Goal: Task Accomplishment & Management: Complete application form

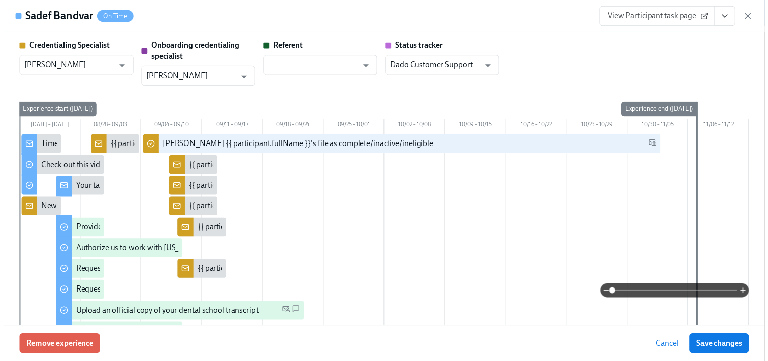
scroll to position [961, 0]
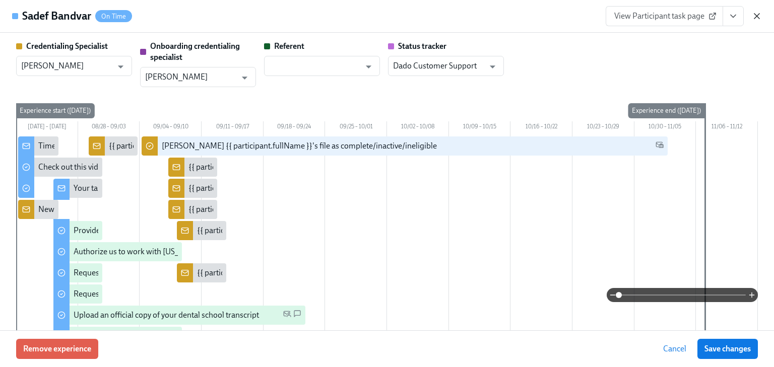
click at [757, 17] on icon "button" at bounding box center [757, 16] width 10 height 10
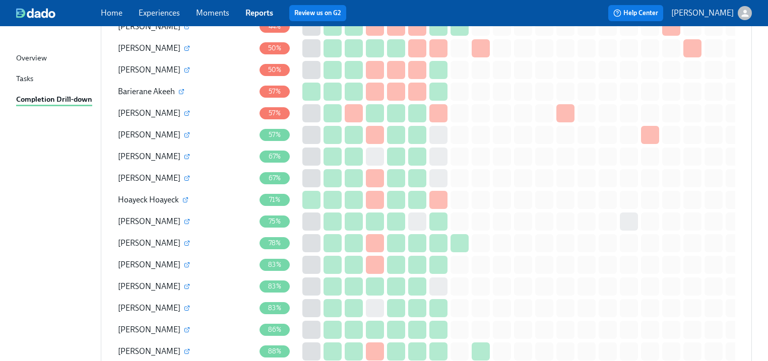
scroll to position [638, 0]
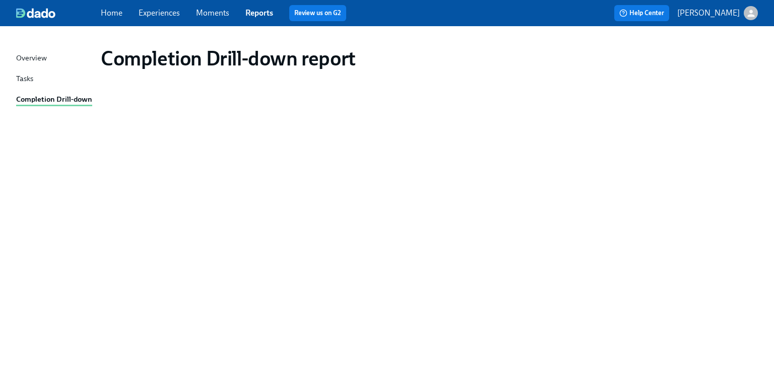
click at [49, 101] on div "Completion Drill-down" at bounding box center [54, 100] width 76 height 13
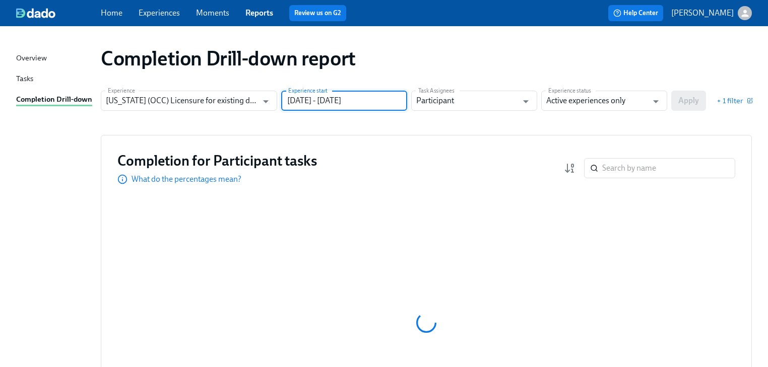
click at [388, 103] on input "[DATE] - [DATE]" at bounding box center [344, 101] width 126 height 20
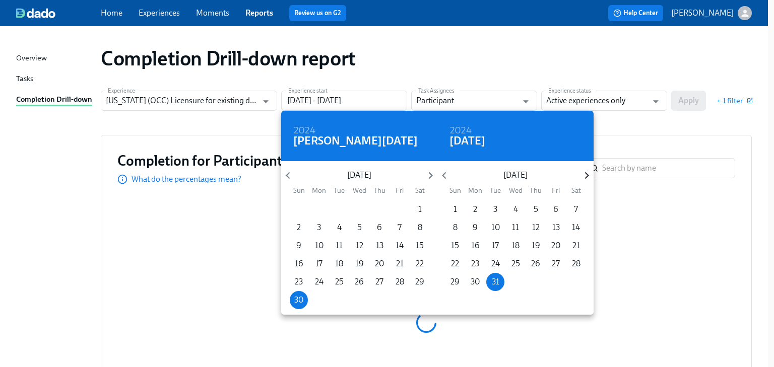
click at [584, 175] on icon "button" at bounding box center [587, 176] width 14 height 14
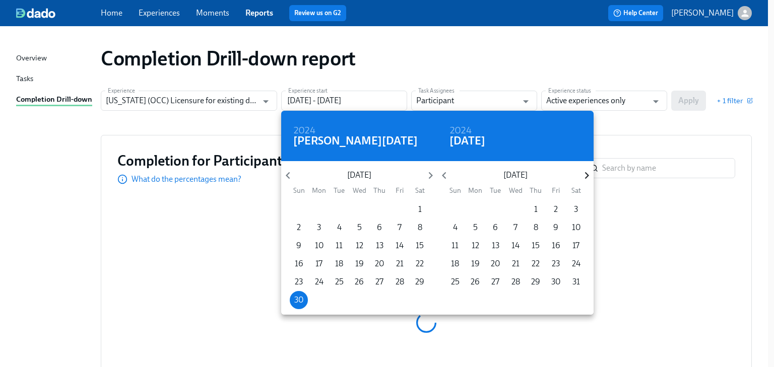
click at [584, 175] on icon "button" at bounding box center [587, 176] width 14 height 14
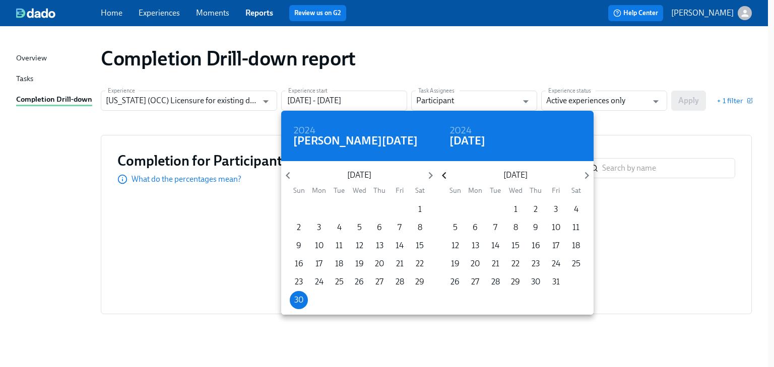
click at [447, 178] on icon "button" at bounding box center [444, 176] width 14 height 14
click at [494, 228] on p "9" at bounding box center [495, 227] width 5 height 11
type input "[DATE] - [DATE]"
click at [637, 130] on div at bounding box center [387, 183] width 774 height 367
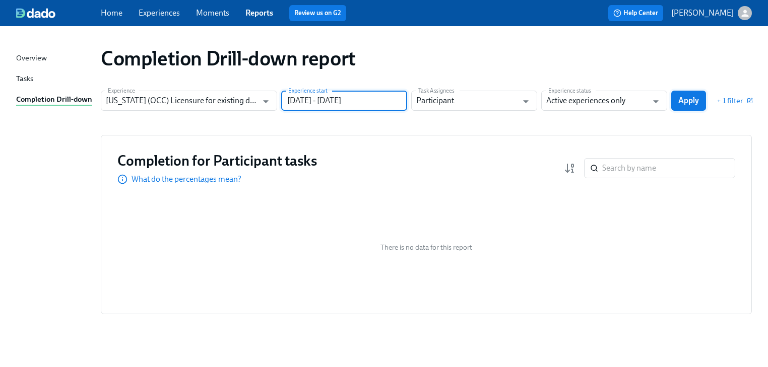
click at [687, 102] on span "Apply" at bounding box center [688, 101] width 21 height 10
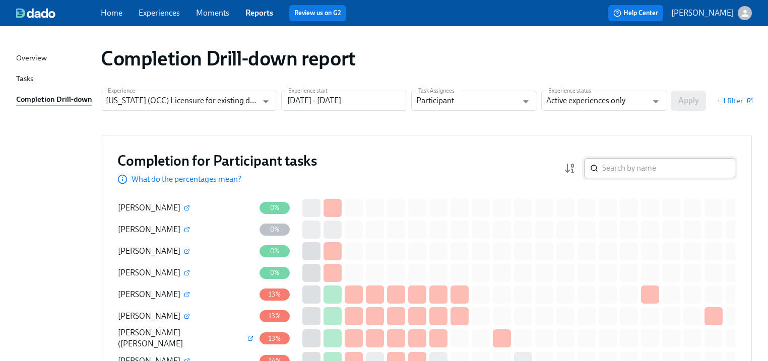
click at [607, 168] on div "​" at bounding box center [659, 168] width 151 height 20
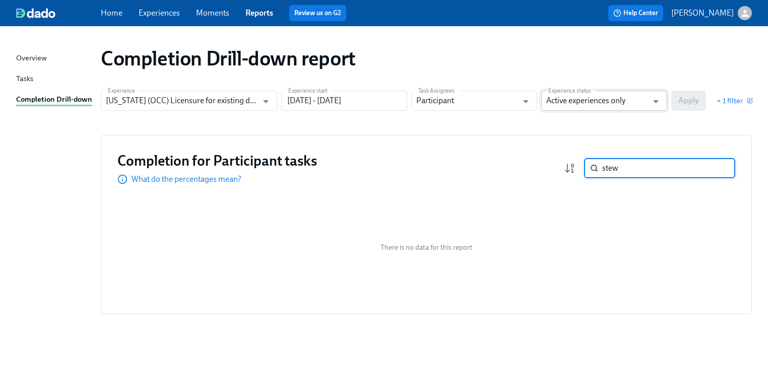
type input "stew"
click at [605, 93] on input "Active experiences only" at bounding box center [596, 101] width 101 height 20
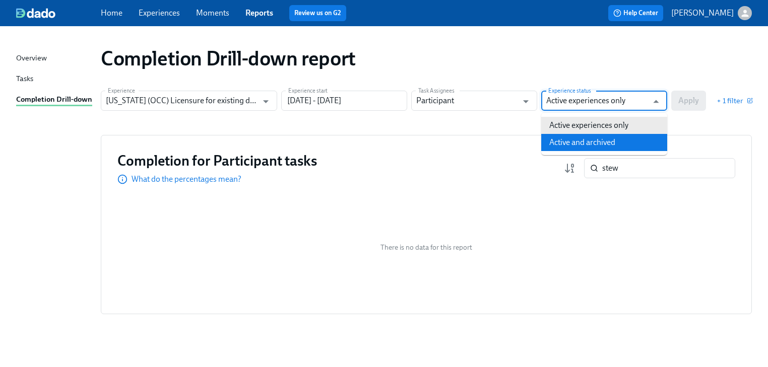
click at [600, 145] on li "Active and archived" at bounding box center [604, 142] width 126 height 17
type input "Active and archived"
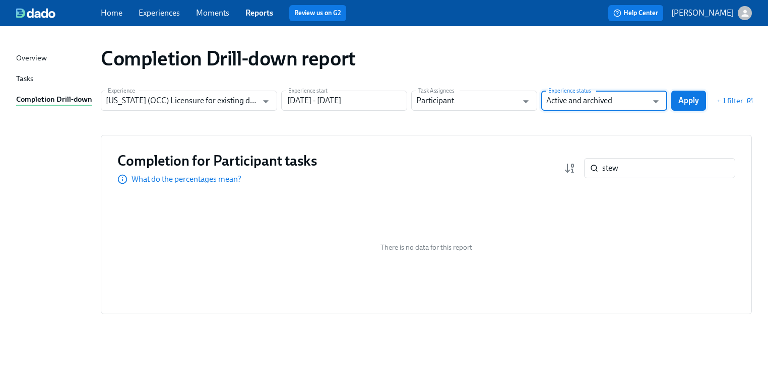
click at [693, 101] on span "Apply" at bounding box center [688, 101] width 21 height 10
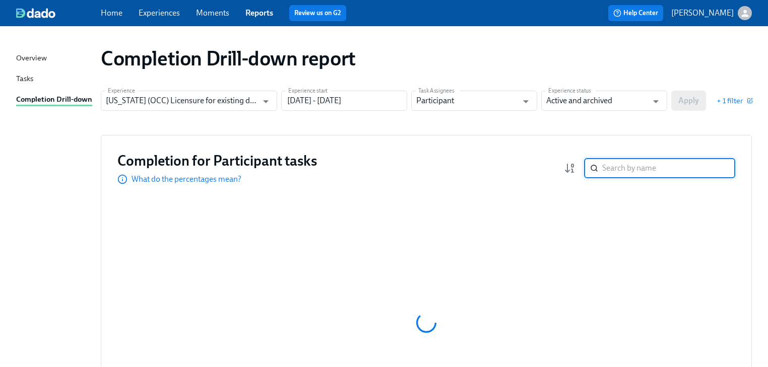
click at [611, 168] on input "search" at bounding box center [668, 168] width 133 height 20
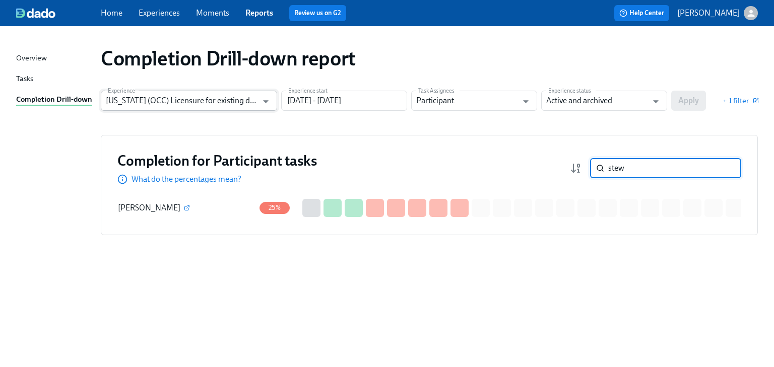
type input "stew"
click at [217, 100] on input "[US_STATE] (OCC) Licensure for existing doctors" at bounding box center [182, 101] width 152 height 20
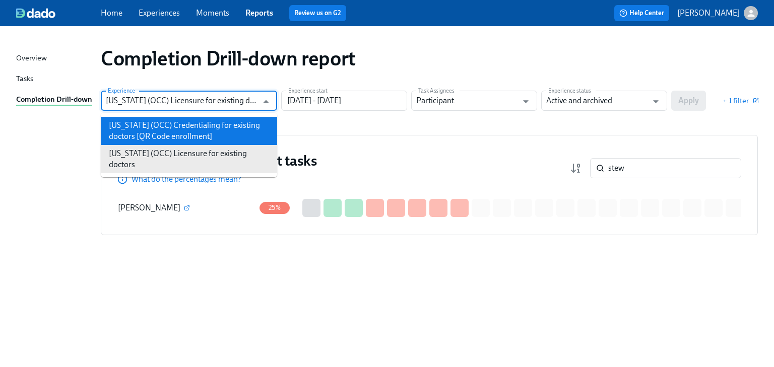
click at [176, 133] on li "Illinois (OCC) Credentialing for existing doctors [QR Code enrollment]" at bounding box center [189, 131] width 176 height 28
type input "Illinois (OCC) Credentialing for existing doctors [QR Code enrollment]"
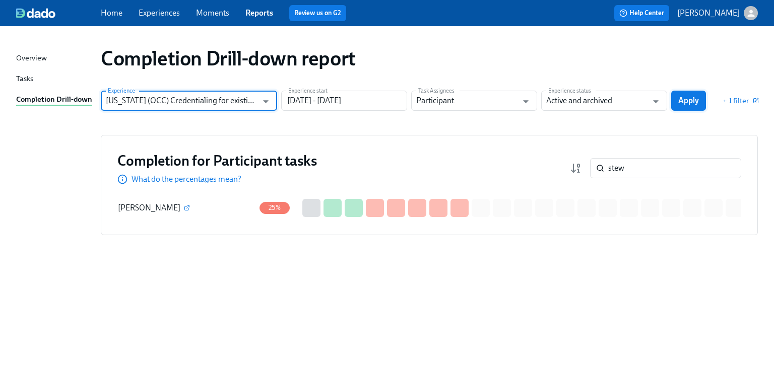
click at [683, 101] on span "Apply" at bounding box center [688, 101] width 21 height 10
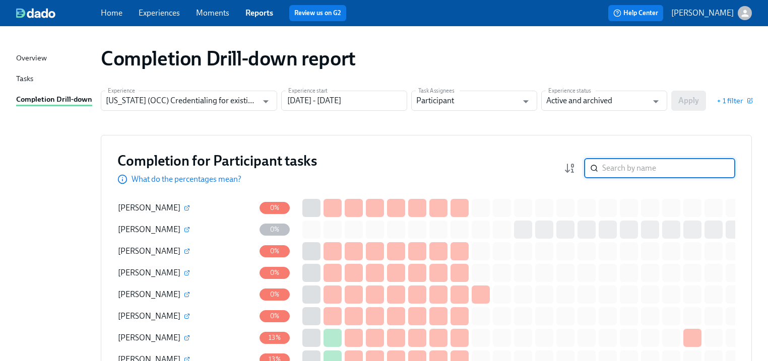
click at [616, 169] on input "search" at bounding box center [668, 168] width 133 height 20
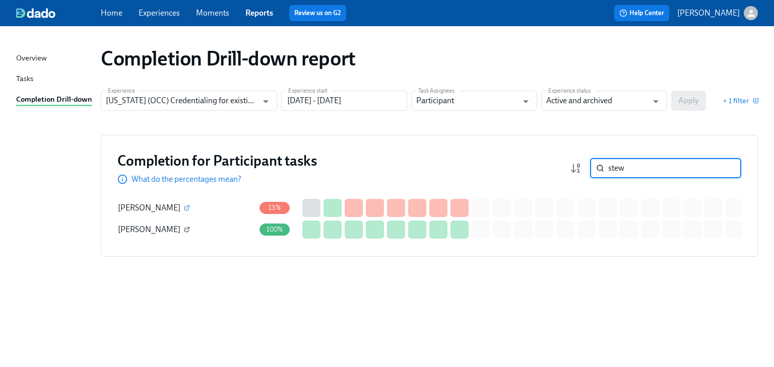
type input "stew"
click at [186, 229] on icon "button" at bounding box center [187, 228] width 3 height 3
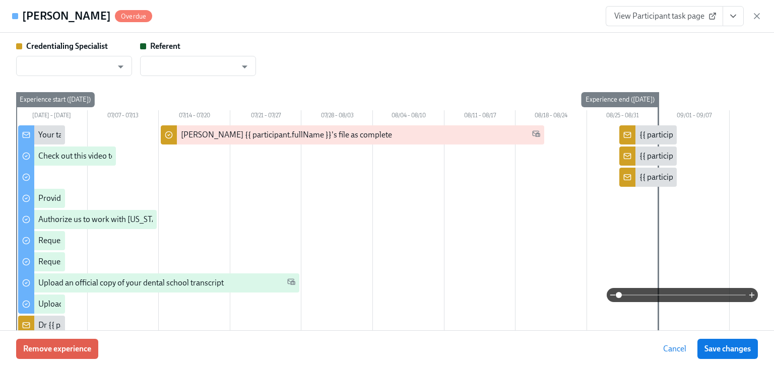
type input "[PERSON_NAME]"
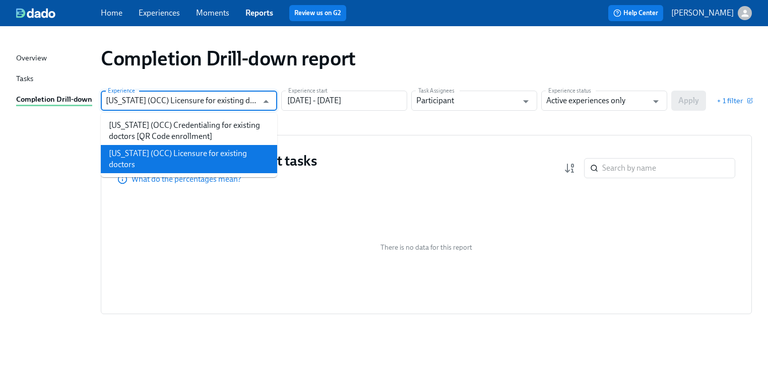
click at [189, 105] on input "[US_STATE] (OCC) Licensure for existing doctors" at bounding box center [182, 101] width 152 height 20
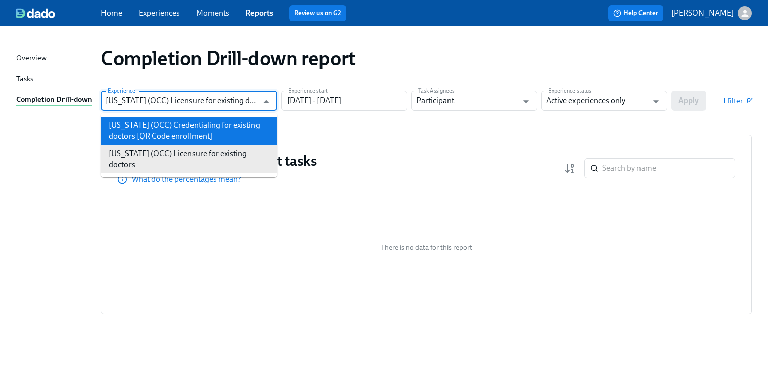
click at [170, 132] on li "[US_STATE] (OCC) Credentialing for existing doctors [QR Code enrollment]" at bounding box center [189, 131] width 176 height 28
type input "[US_STATE] (OCC) Credentialing for existing doctors [QR Code enrollment]"
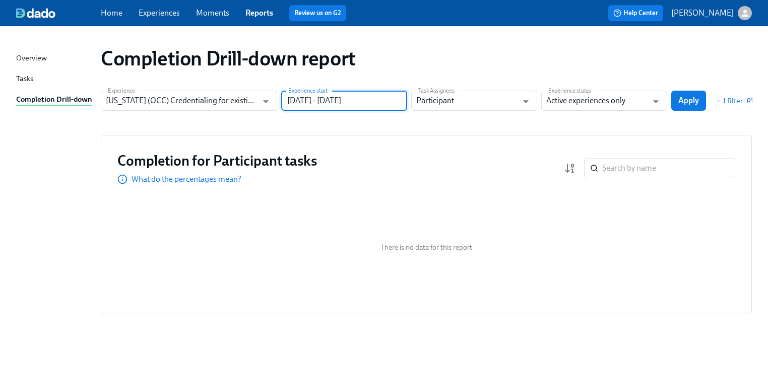
click at [388, 102] on input "[DATE] - [DATE]" at bounding box center [344, 101] width 126 height 20
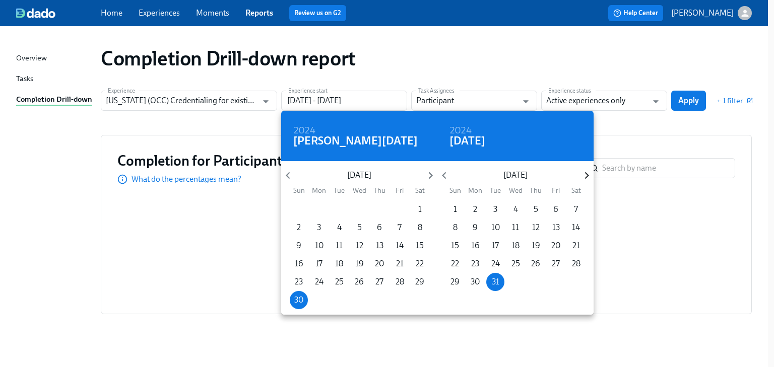
click at [585, 176] on icon "button" at bounding box center [587, 176] width 14 height 14
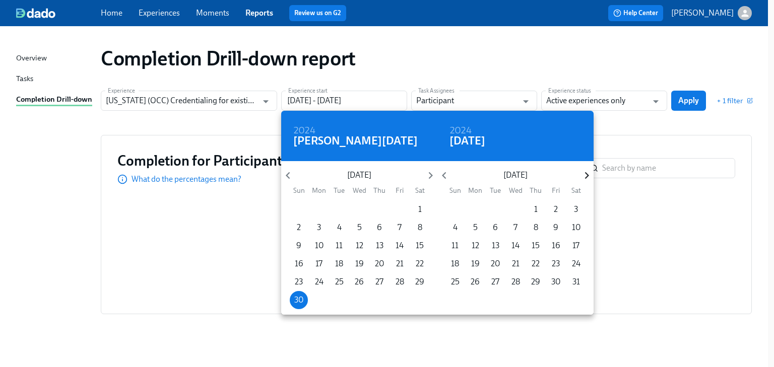
click at [585, 176] on icon "button" at bounding box center [587, 176] width 14 height 14
click at [536, 280] on p "31" at bounding box center [536, 282] width 8 height 11
type input "06/30/2024 - 07/31/2025"
click at [619, 106] on div at bounding box center [387, 183] width 774 height 367
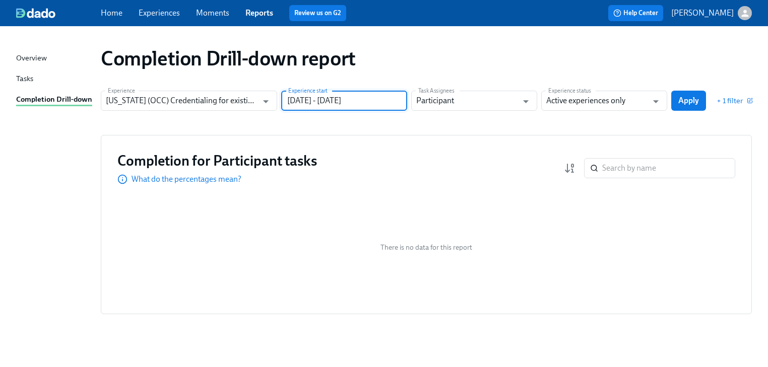
click at [619, 105] on span "Apply" at bounding box center [688, 101] width 21 height 10
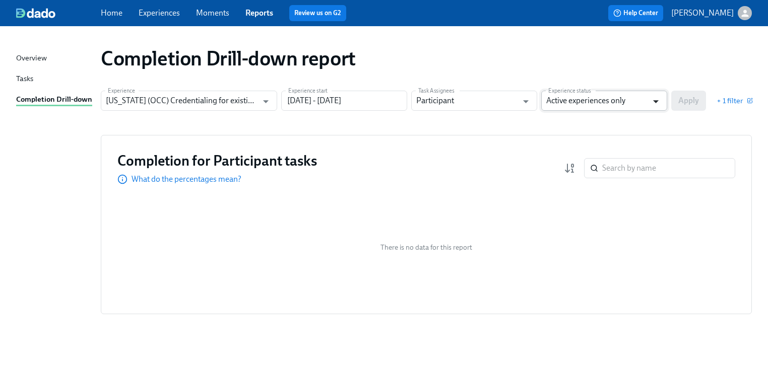
click at [619, 101] on icon "Open" at bounding box center [656, 101] width 6 height 3
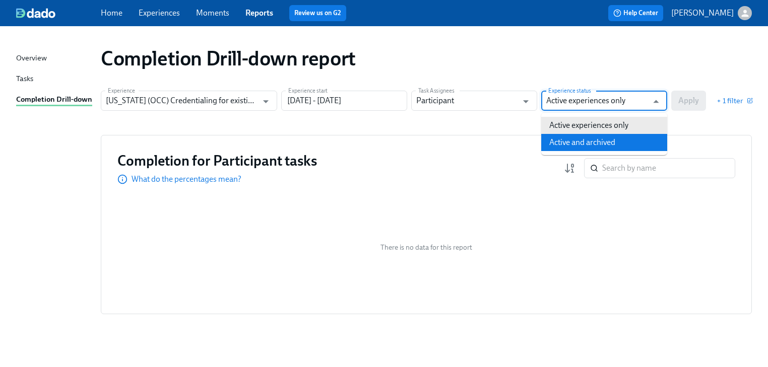
click at [619, 135] on li "Active and archived" at bounding box center [604, 142] width 126 height 17
type input "Active and archived"
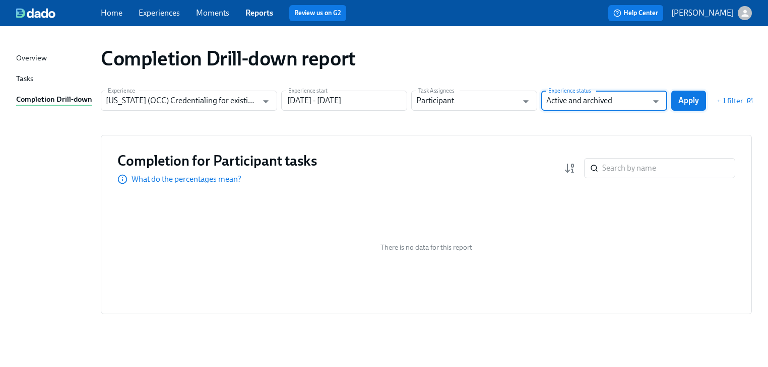
click at [619, 99] on span "Apply" at bounding box center [688, 101] width 21 height 10
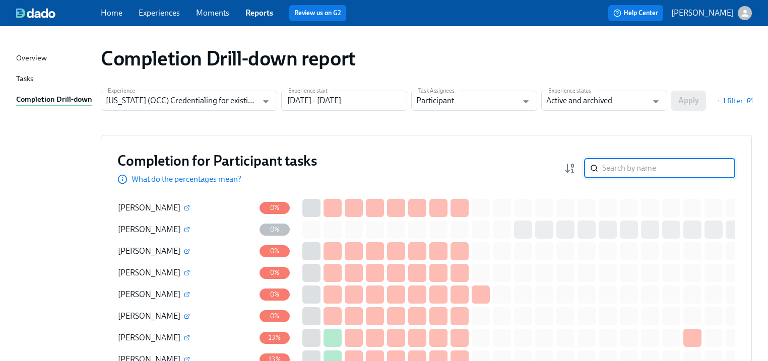
click at [619, 168] on input "search" at bounding box center [668, 168] width 133 height 20
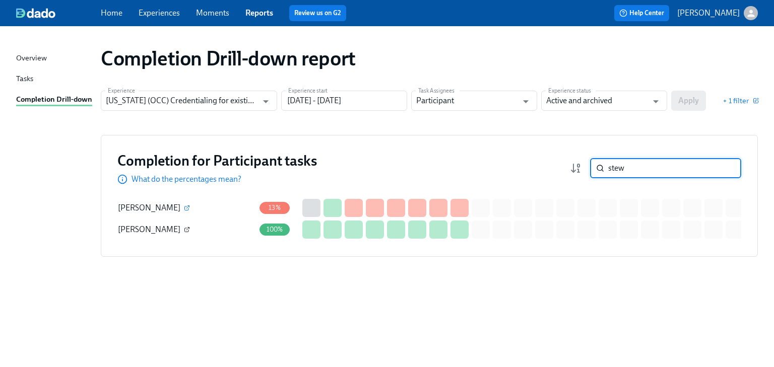
type input "stew"
click at [184, 228] on icon "button" at bounding box center [187, 230] width 6 height 6
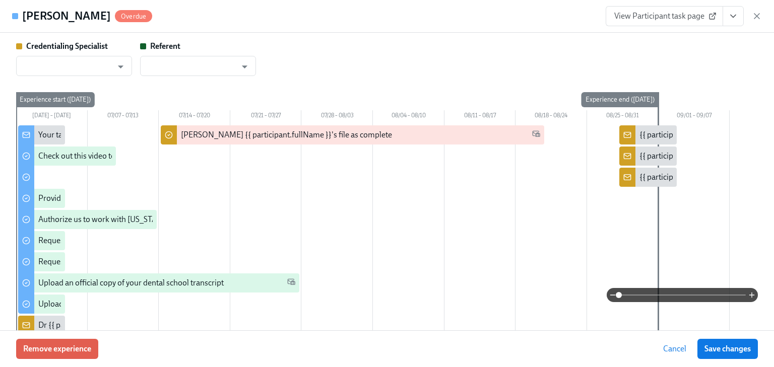
type input "[PERSON_NAME]"
click at [619, 18] on span "View Participant task page" at bounding box center [664, 16] width 100 height 10
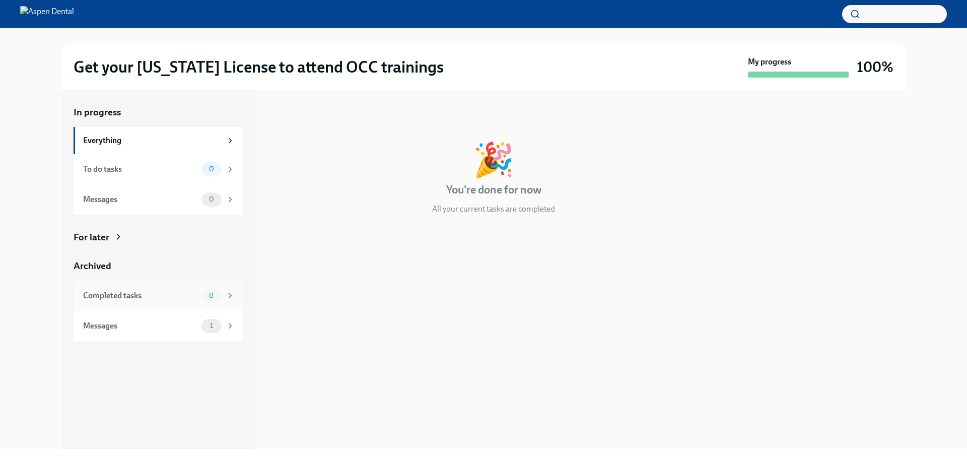
click at [103, 294] on div "Completed tasks" at bounding box center [140, 295] width 114 height 11
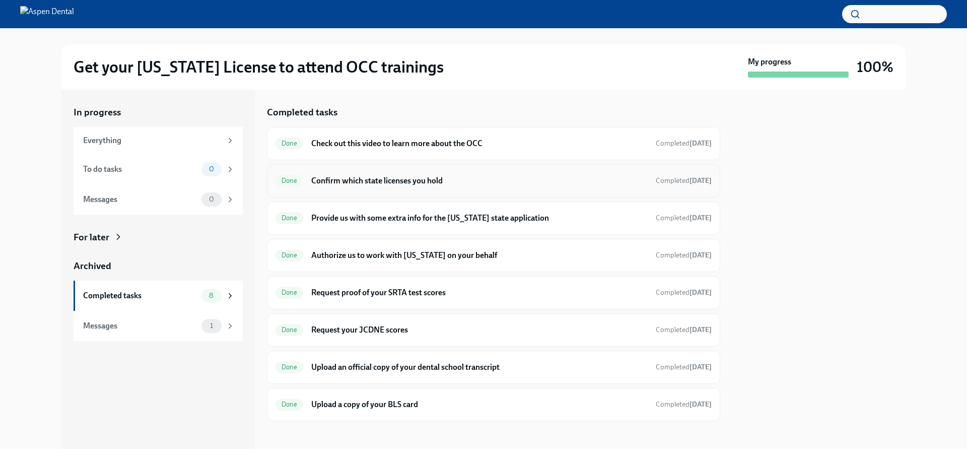
click at [368, 178] on h6 "Confirm which state licenses you hold" at bounding box center [479, 180] width 336 height 11
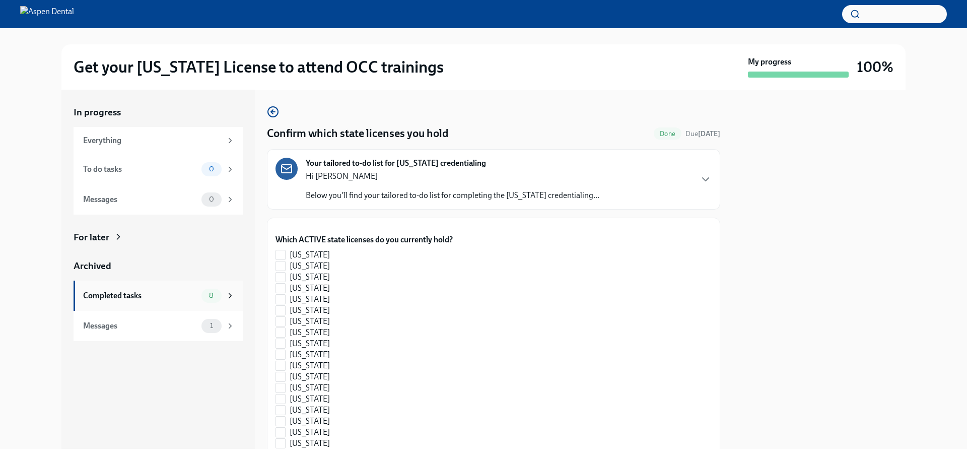
click at [129, 296] on div "Completed tasks" at bounding box center [140, 295] width 114 height 11
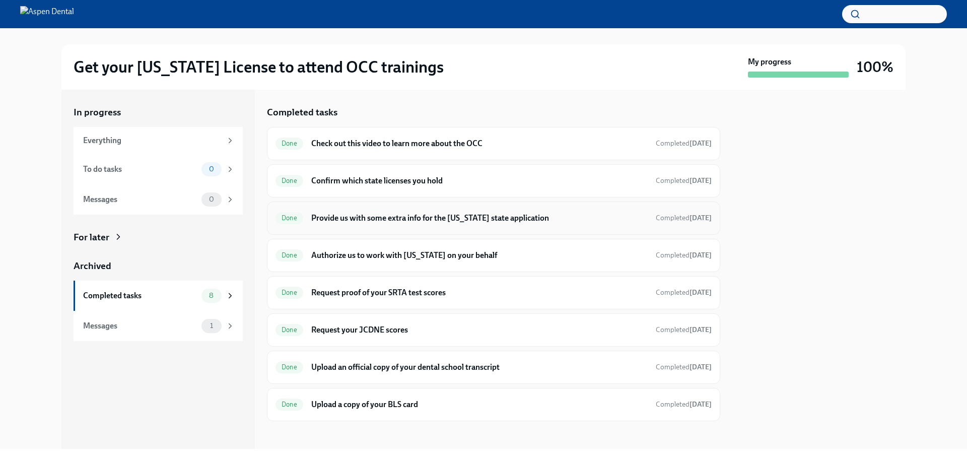
click at [363, 215] on h6 "Provide us with some extra info for the [US_STATE] state application" at bounding box center [479, 218] width 336 height 11
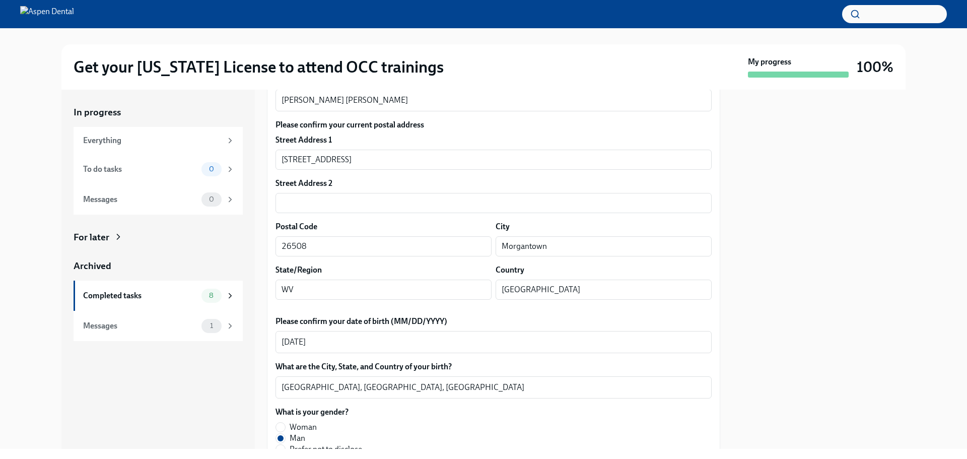
scroll to position [201, 0]
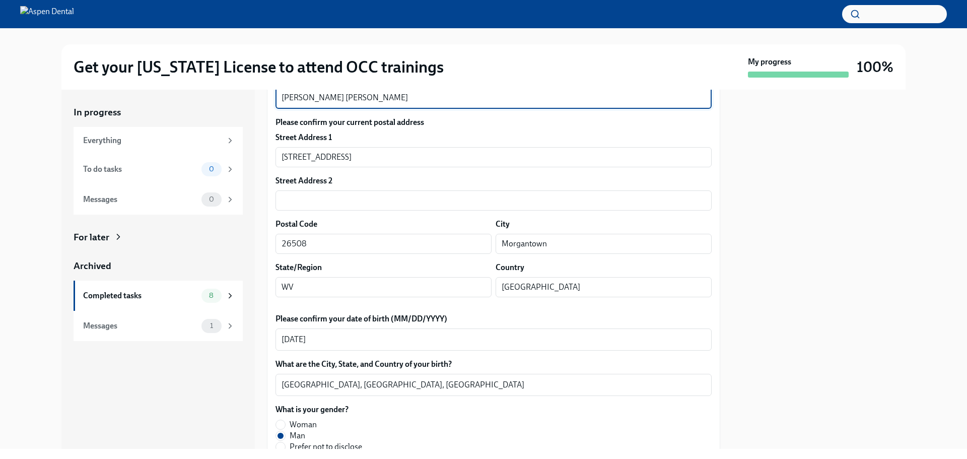
drag, startPoint x: 313, startPoint y: 211, endPoint x: 249, endPoint y: 214, distance: 64.5
click at [244, 212] on div "In progress Everything To do tasks 0 Messages 0 For later Archived Completed ta…" at bounding box center [483, 269] width 844 height 359
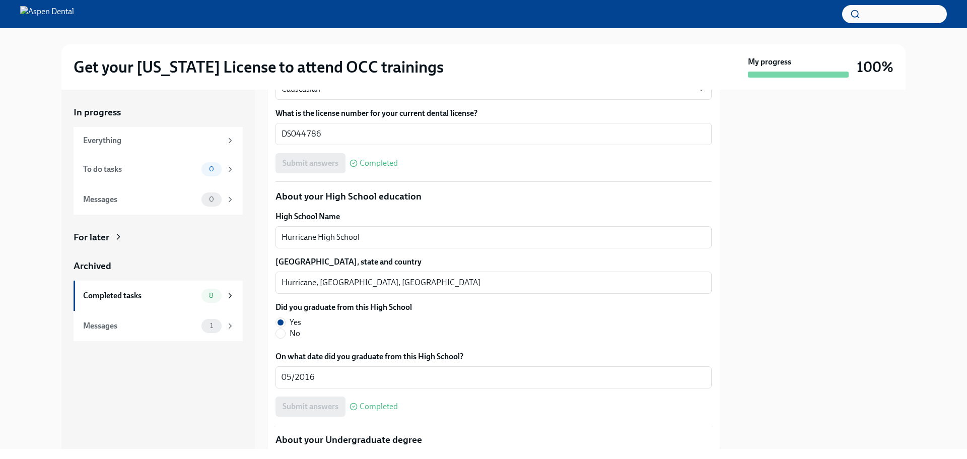
scroll to position [604, 0]
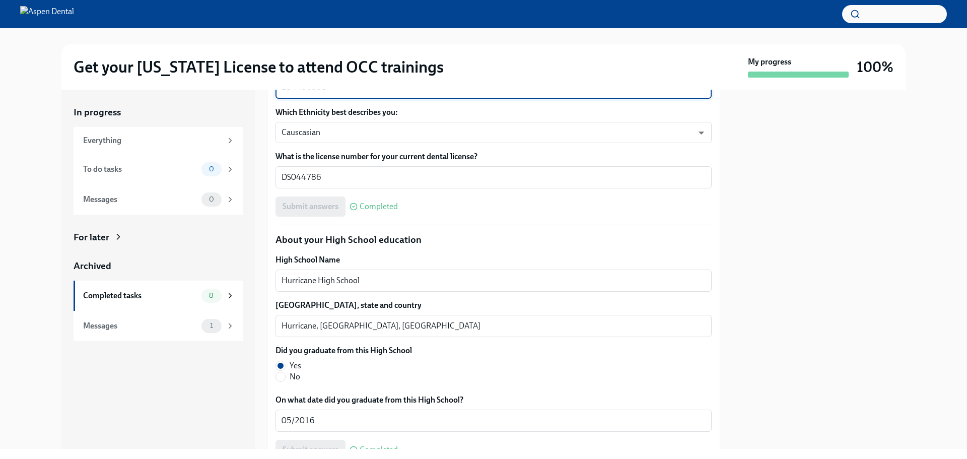
drag, startPoint x: 324, startPoint y: 200, endPoint x: 259, endPoint y: 208, distance: 65.4
click at [259, 208] on div "In progress Everything To do tasks 0 Messages 0 For later Archived Completed ta…" at bounding box center [483, 269] width 844 height 359
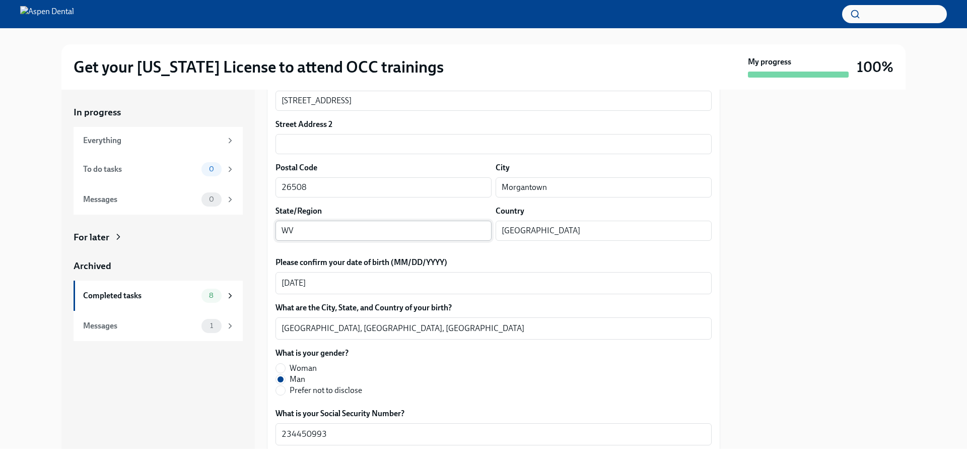
scroll to position [252, 0]
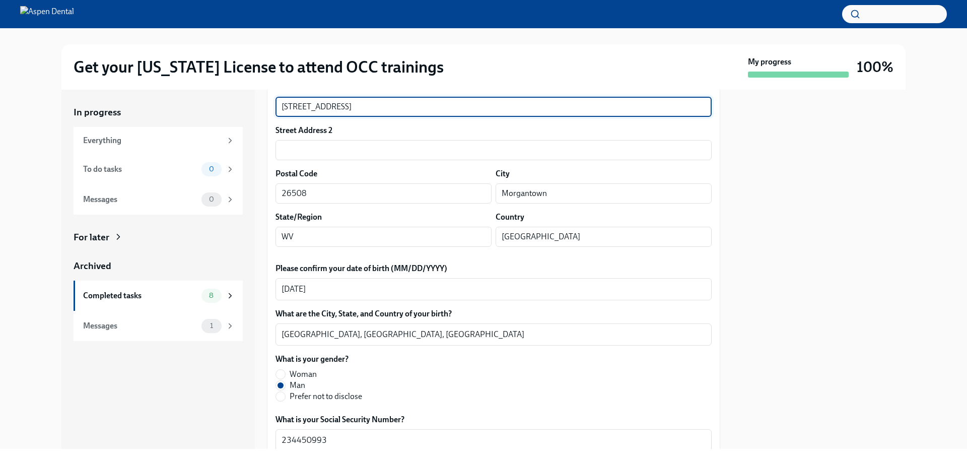
drag, startPoint x: 349, startPoint y: 221, endPoint x: 274, endPoint y: 225, distance: 75.7
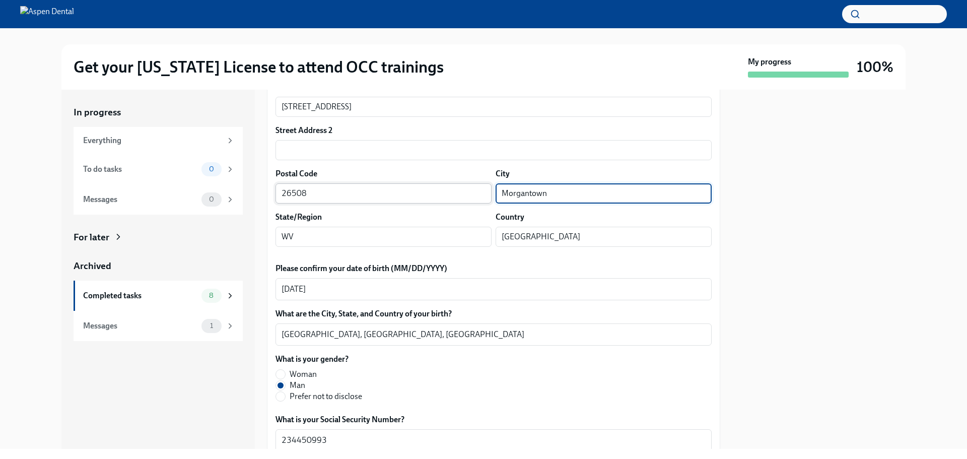
drag, startPoint x: 517, startPoint y: 311, endPoint x: 483, endPoint y: 317, distance: 34.8
click at [463, 204] on div "Postal Code 26508 ​ City Morgantown ​" at bounding box center [494, 185] width 436 height 35
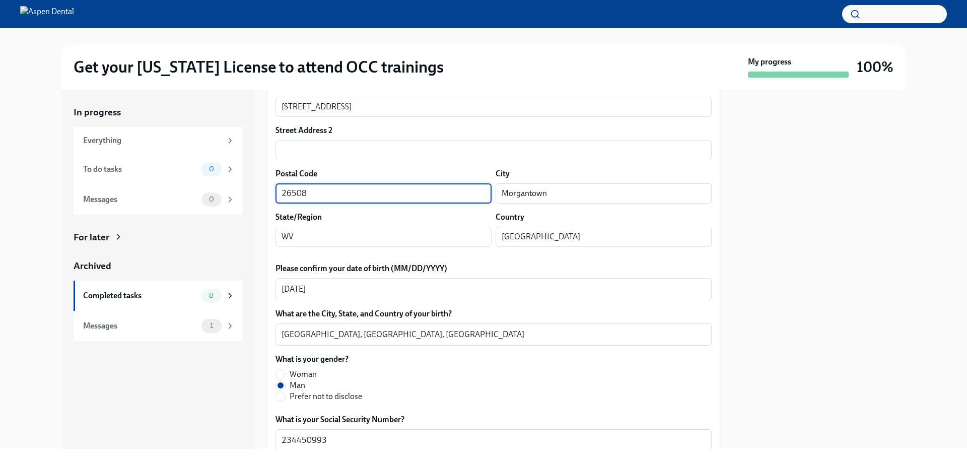
drag, startPoint x: 312, startPoint y: 310, endPoint x: 266, endPoint y: 315, distance: 46.1
click at [266, 315] on div "In progress Everything To do tasks 0 Messages 0 For later Archived Completed ta…" at bounding box center [483, 269] width 844 height 359
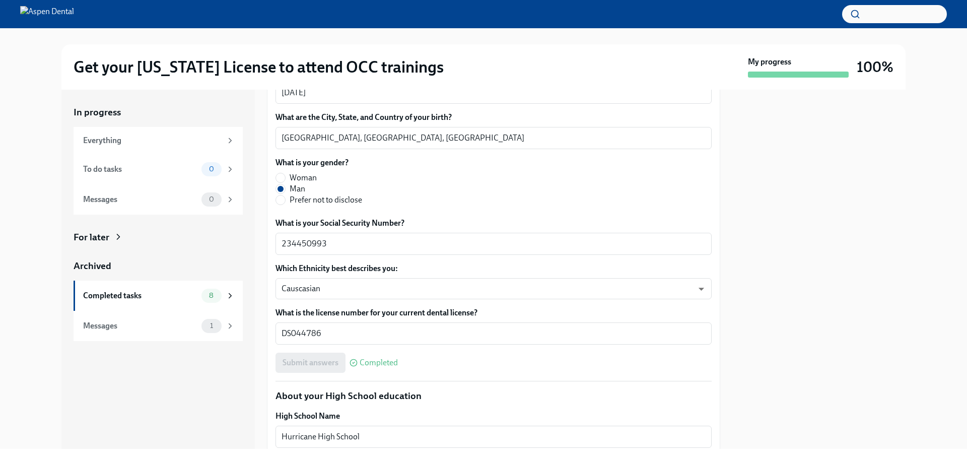
scroll to position [453, 0]
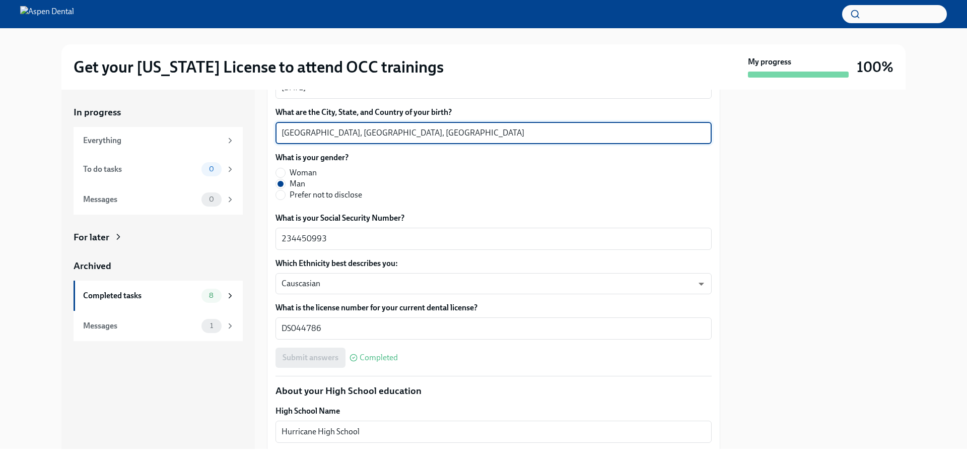
drag, startPoint x: 318, startPoint y: 249, endPoint x: 265, endPoint y: 246, distance: 53.0
click at [265, 246] on div "In progress Everything To do tasks 0 Messages 0 For later Archived Completed ta…" at bounding box center [483, 269] width 844 height 359
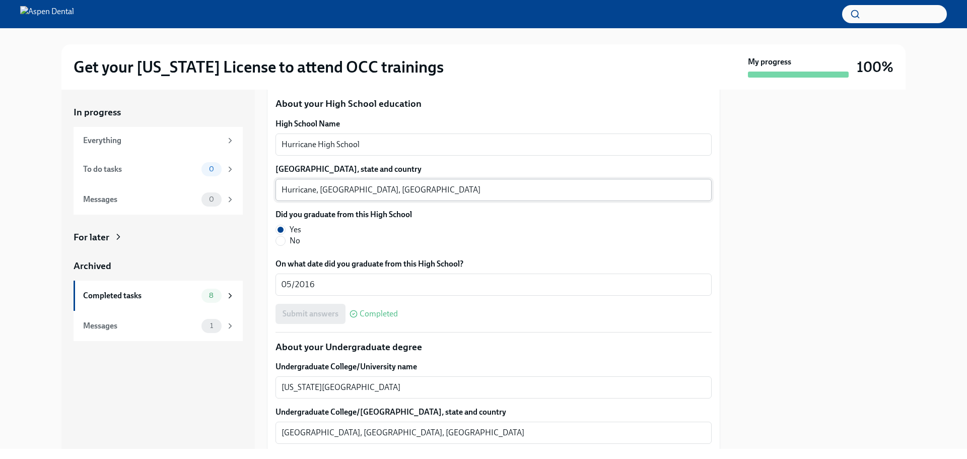
scroll to position [756, 0]
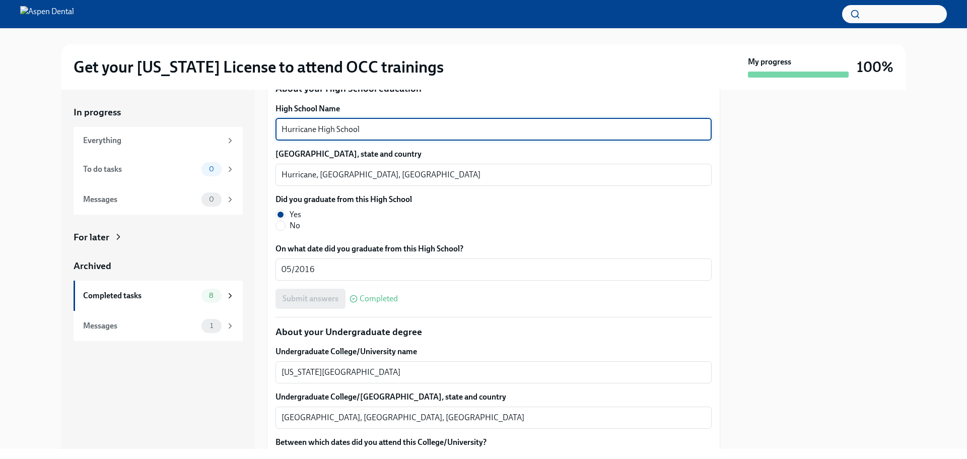
drag, startPoint x: 379, startPoint y: 245, endPoint x: 247, endPoint y: 244, distance: 132.5
click at [247, 244] on div "In progress Everything To do tasks 0 Messages 0 For later Archived Completed ta…" at bounding box center [483, 269] width 844 height 359
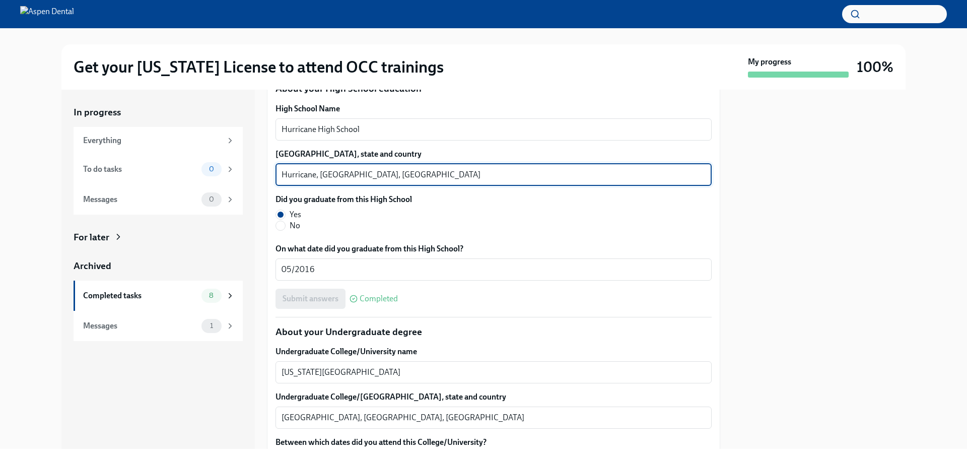
drag, startPoint x: 315, startPoint y: 290, endPoint x: 260, endPoint y: 289, distance: 54.9
click at [260, 289] on div "In progress Everything To do tasks 0 Messages 0 For later Archived Completed ta…" at bounding box center [483, 269] width 844 height 359
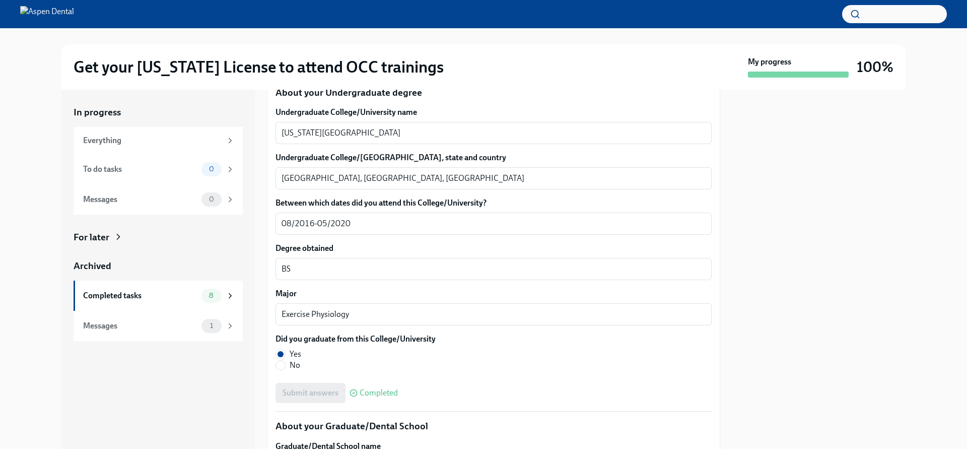
scroll to position [1007, 0]
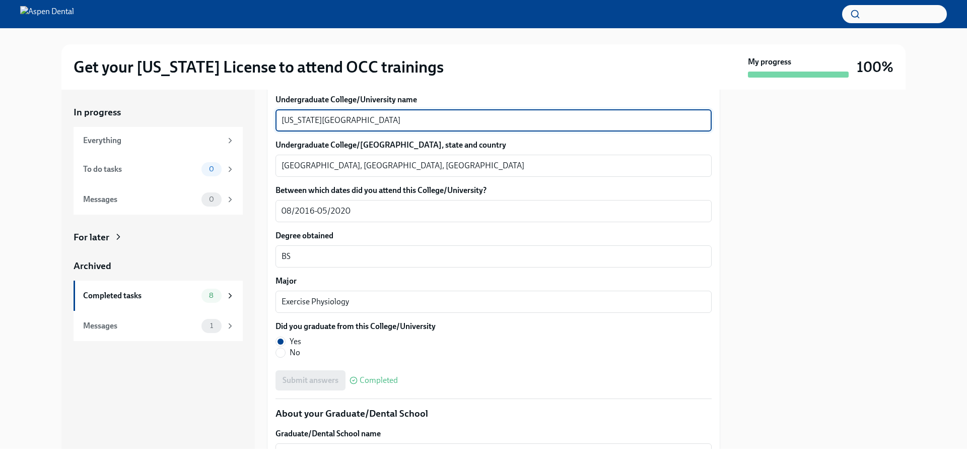
drag, startPoint x: 373, startPoint y: 239, endPoint x: 244, endPoint y: 236, distance: 129.0
click at [244, 236] on div "In progress Everything To do tasks 0 Messages 0 For later Archived Completed ta…" at bounding box center [483, 269] width 844 height 359
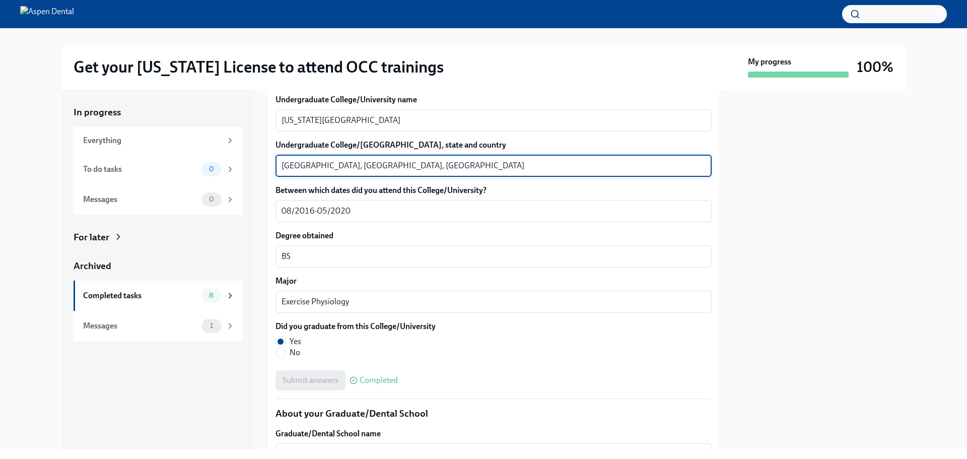
drag, startPoint x: 325, startPoint y: 281, endPoint x: 275, endPoint y: 280, distance: 50.4
click at [275, 280] on div "We will fill out the Illinois State Application Form on your behalf – we'll jus…" at bounding box center [493, 307] width 453 height 2194
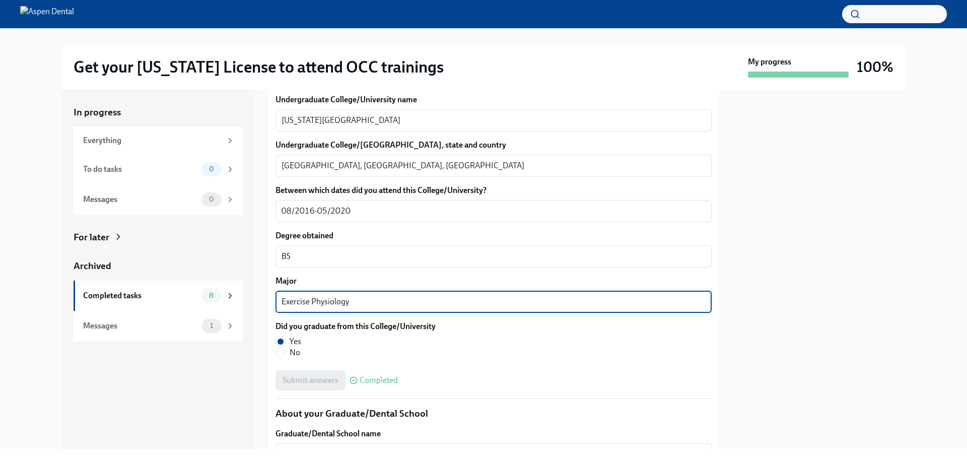
drag, startPoint x: 355, startPoint y: 414, endPoint x: 274, endPoint y: 418, distance: 81.2
click at [264, 417] on div "In progress Everything To do tasks 0 Messages 0 For later Archived Completed ta…" at bounding box center [483, 269] width 844 height 359
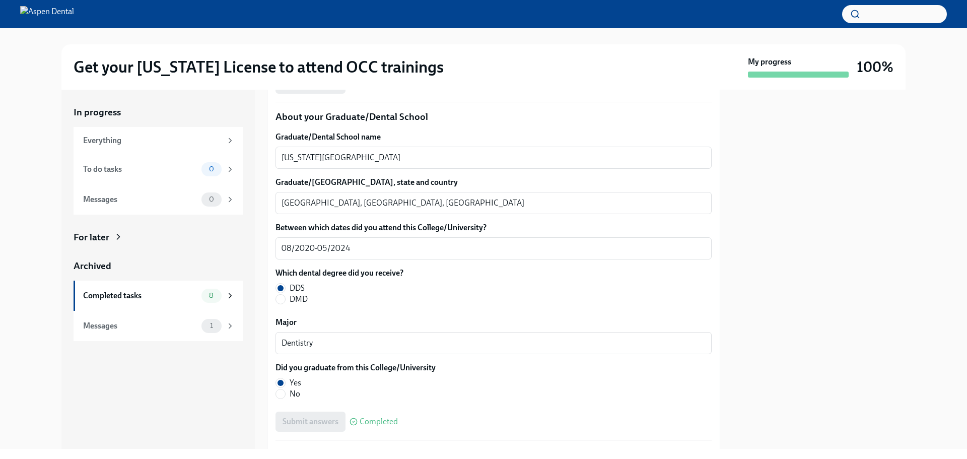
scroll to position [1310, 0]
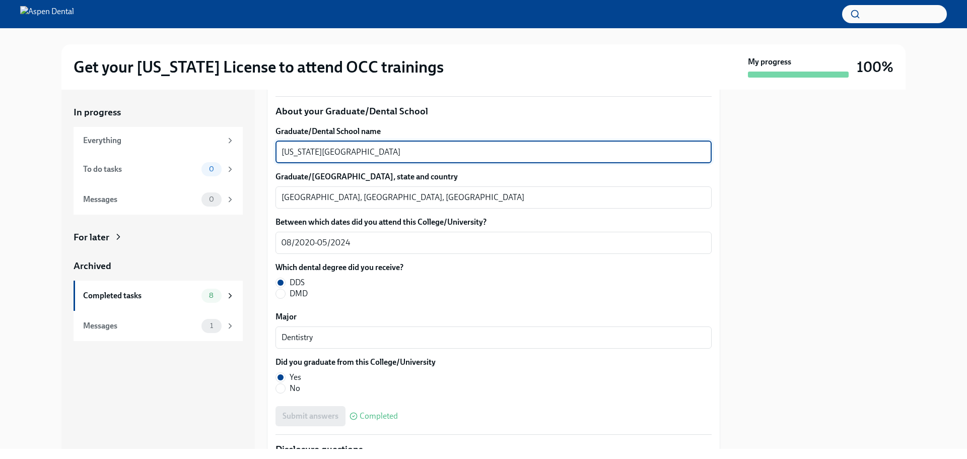
drag, startPoint x: 434, startPoint y: 267, endPoint x: 237, endPoint y: 273, distance: 196.5
click at [225, 273] on div "In progress Everything To do tasks 0 Messages 0 For later Archived Completed ta…" at bounding box center [483, 269] width 844 height 359
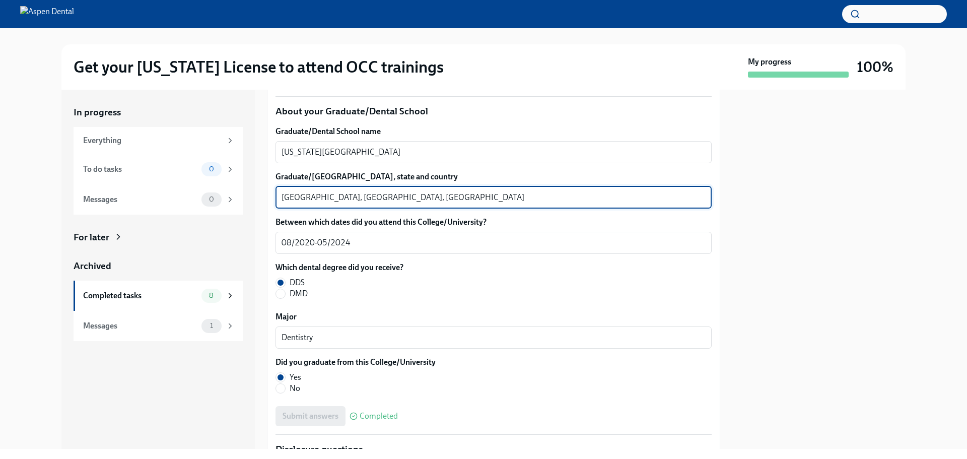
drag, startPoint x: 325, startPoint y: 312, endPoint x: 244, endPoint y: 313, distance: 81.1
click at [244, 313] on div "In progress Everything To do tasks 0 Messages 0 For later Archived Completed ta…" at bounding box center [483, 269] width 844 height 359
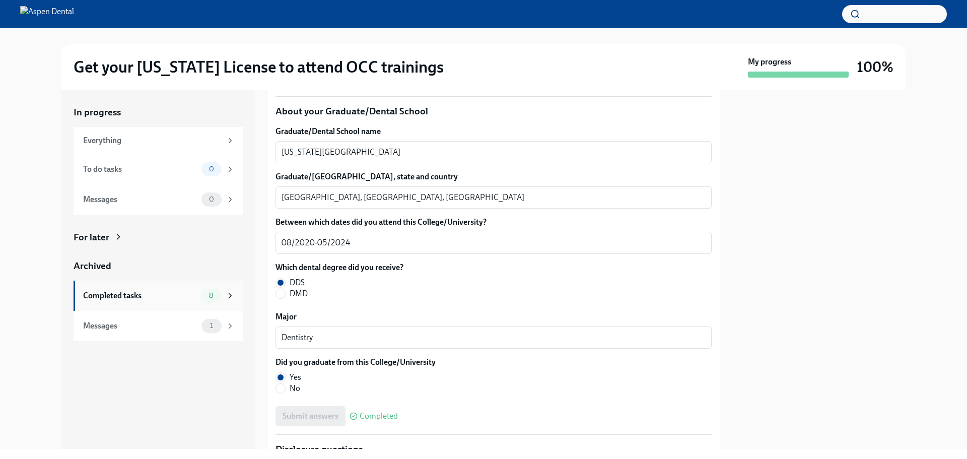
click at [105, 296] on div "Completed tasks" at bounding box center [140, 295] width 114 height 11
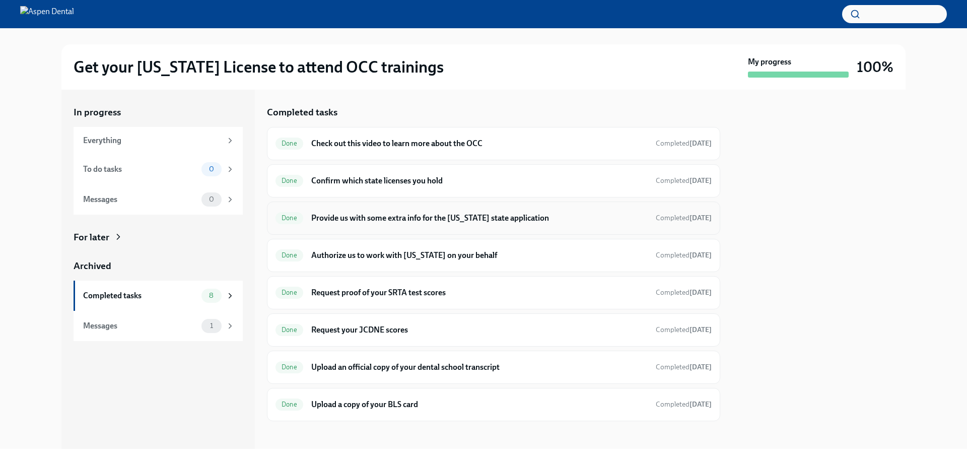
click at [351, 216] on h6 "Provide us with some extra info for the [US_STATE] state application" at bounding box center [479, 218] width 336 height 11
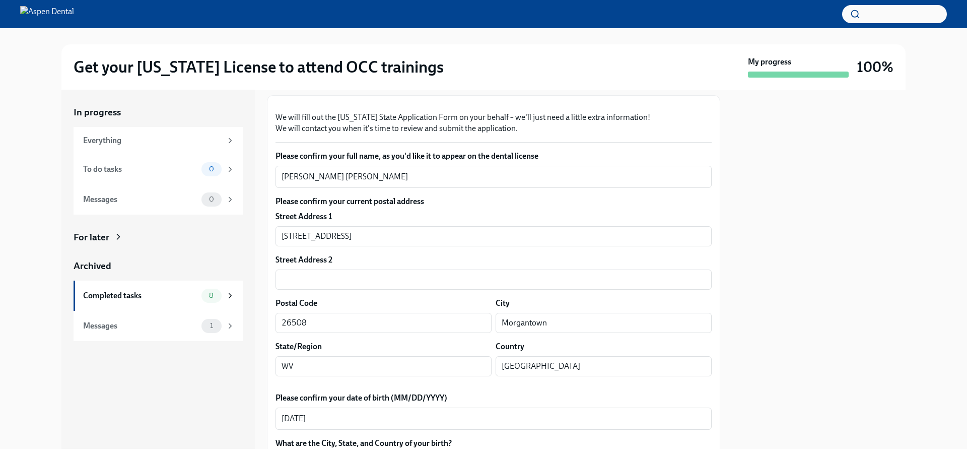
scroll to position [151, 0]
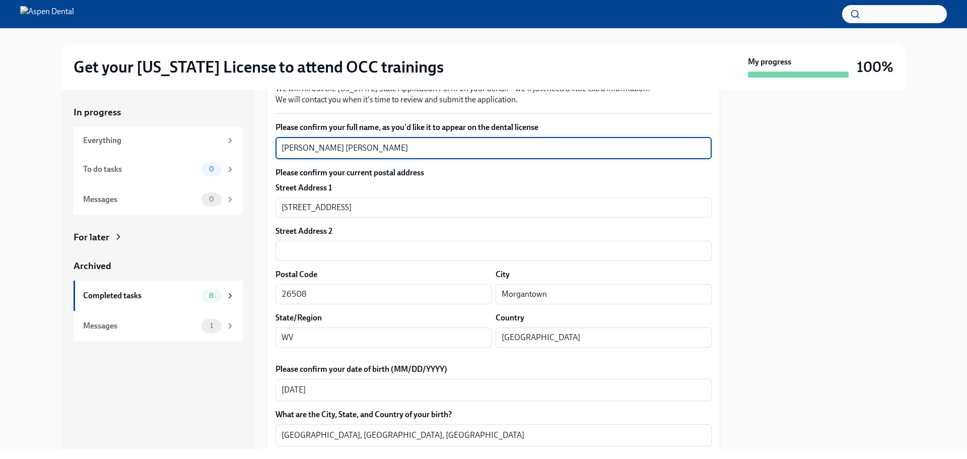
drag, startPoint x: 366, startPoint y: 264, endPoint x: 279, endPoint y: 267, distance: 86.7
click at [280, 159] on div "Braden Scott Stewart x ​" at bounding box center [494, 148] width 436 height 22
